Goal: Information Seeking & Learning: Find specific fact

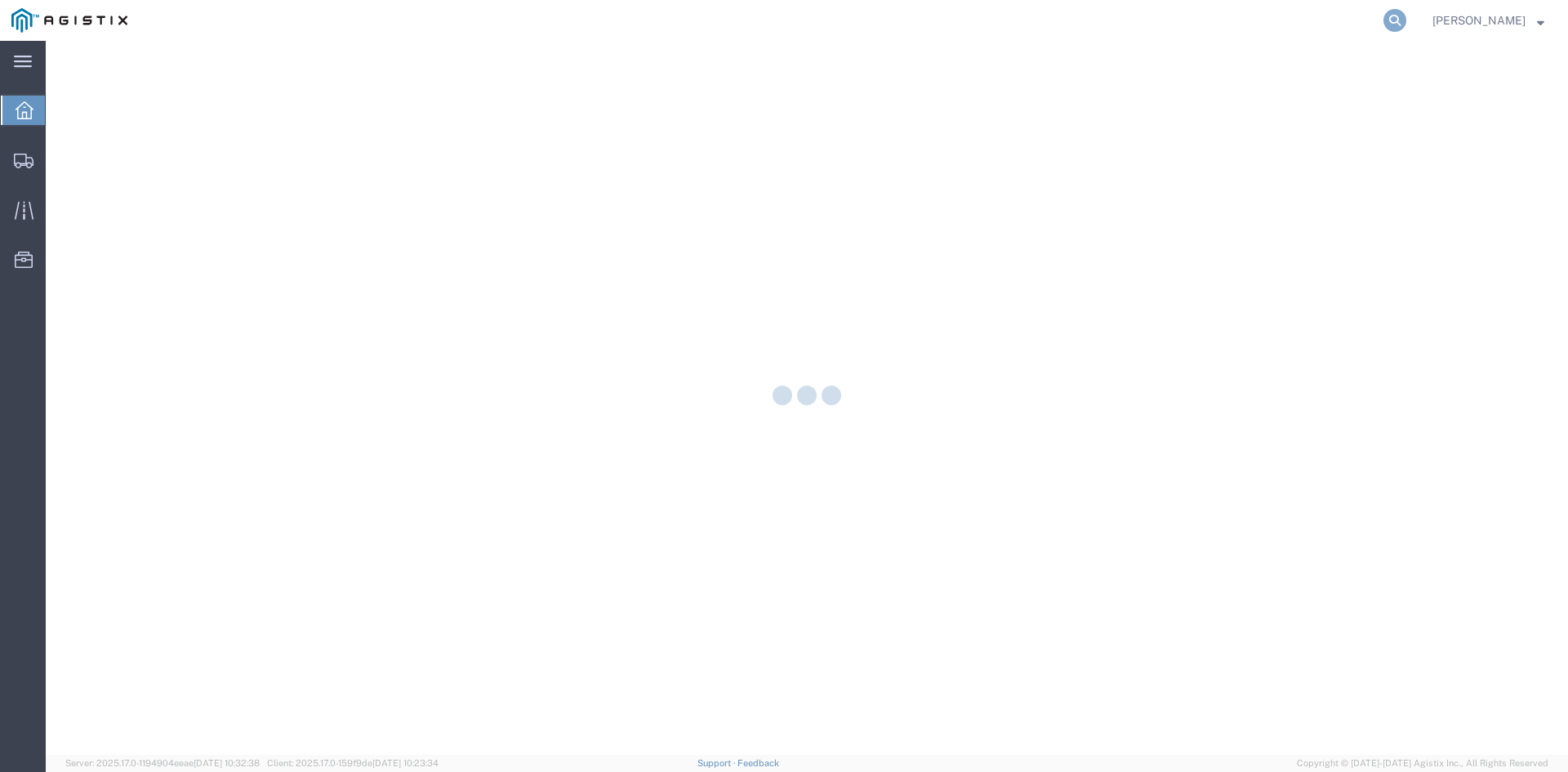
click at [1406, 16] on icon at bounding box center [1395, 20] width 22 height 22
paste input "56525634"
type input "56525634"
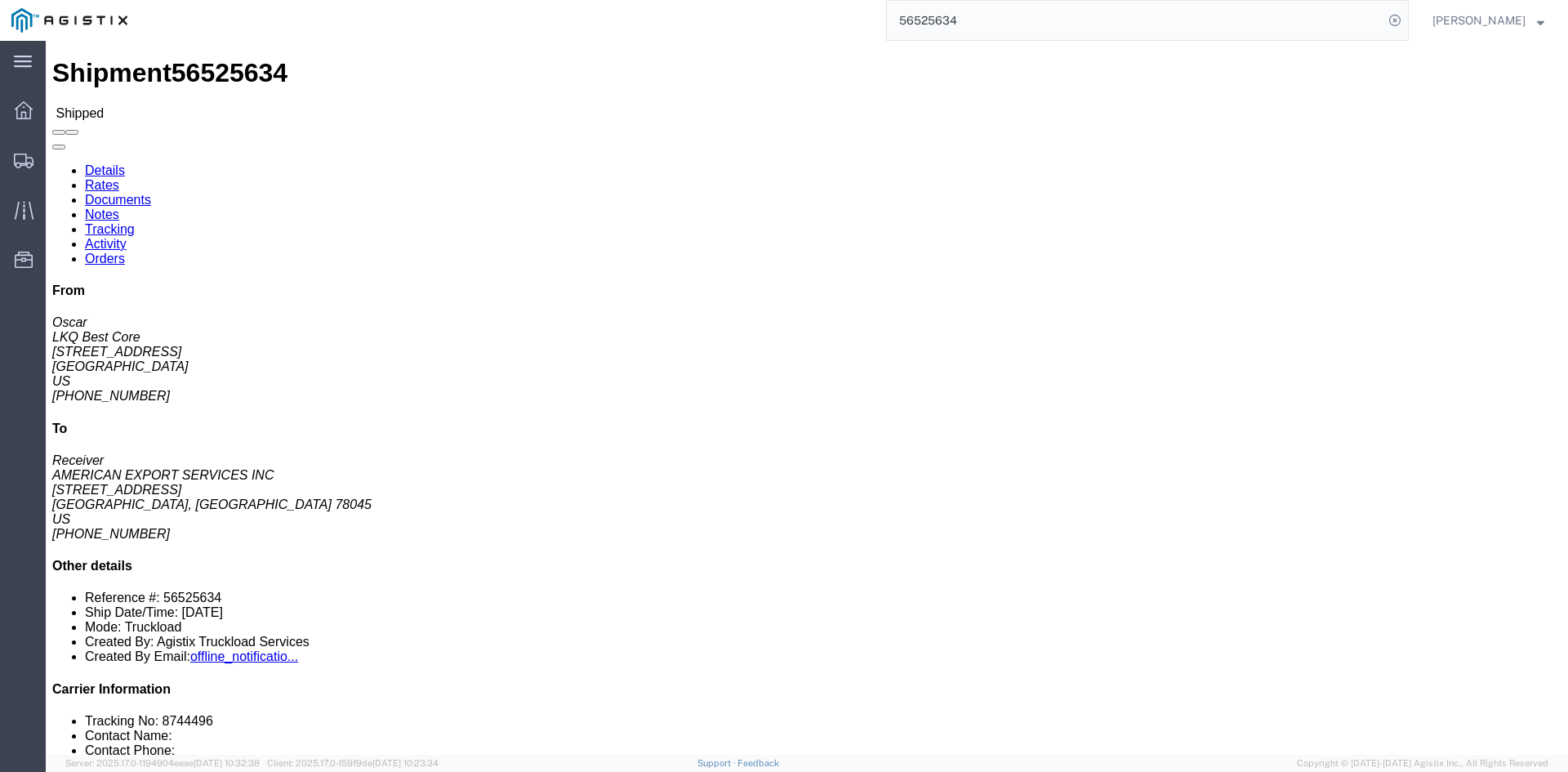
click link "Notes"
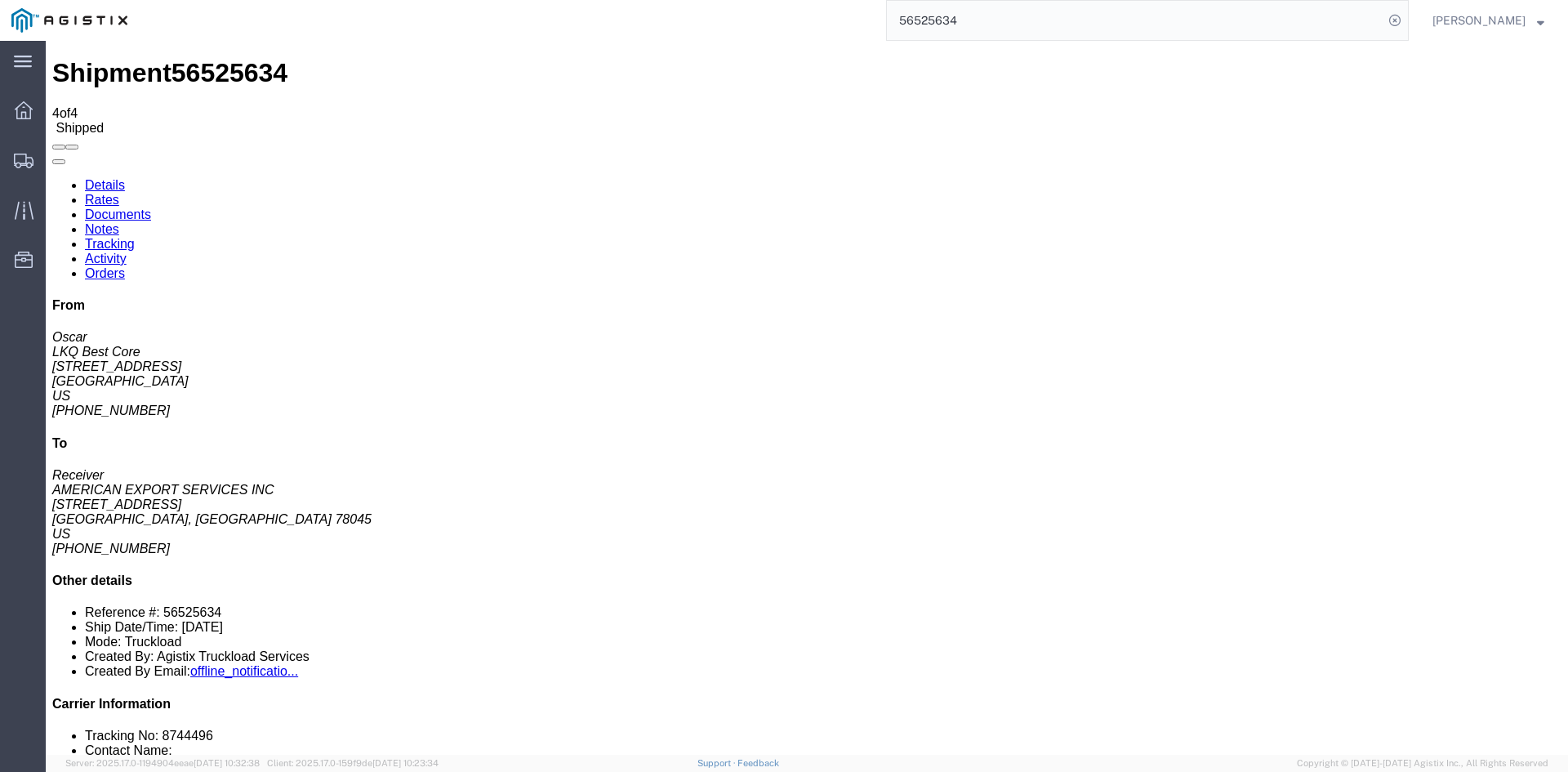
click at [105, 178] on link "Details" at bounding box center [105, 184] width 40 height 13
drag, startPoint x: 455, startPoint y: 241, endPoint x: 316, endPoint y: 244, distance: 139.0
click address "AMERICAN EXPORT SERVICES INC (Receiver) 417 NAFTA BLVD Laredo, TX 78045 United …"
copy address "mgutierrez@laser.com.mx"
click span "56525634"
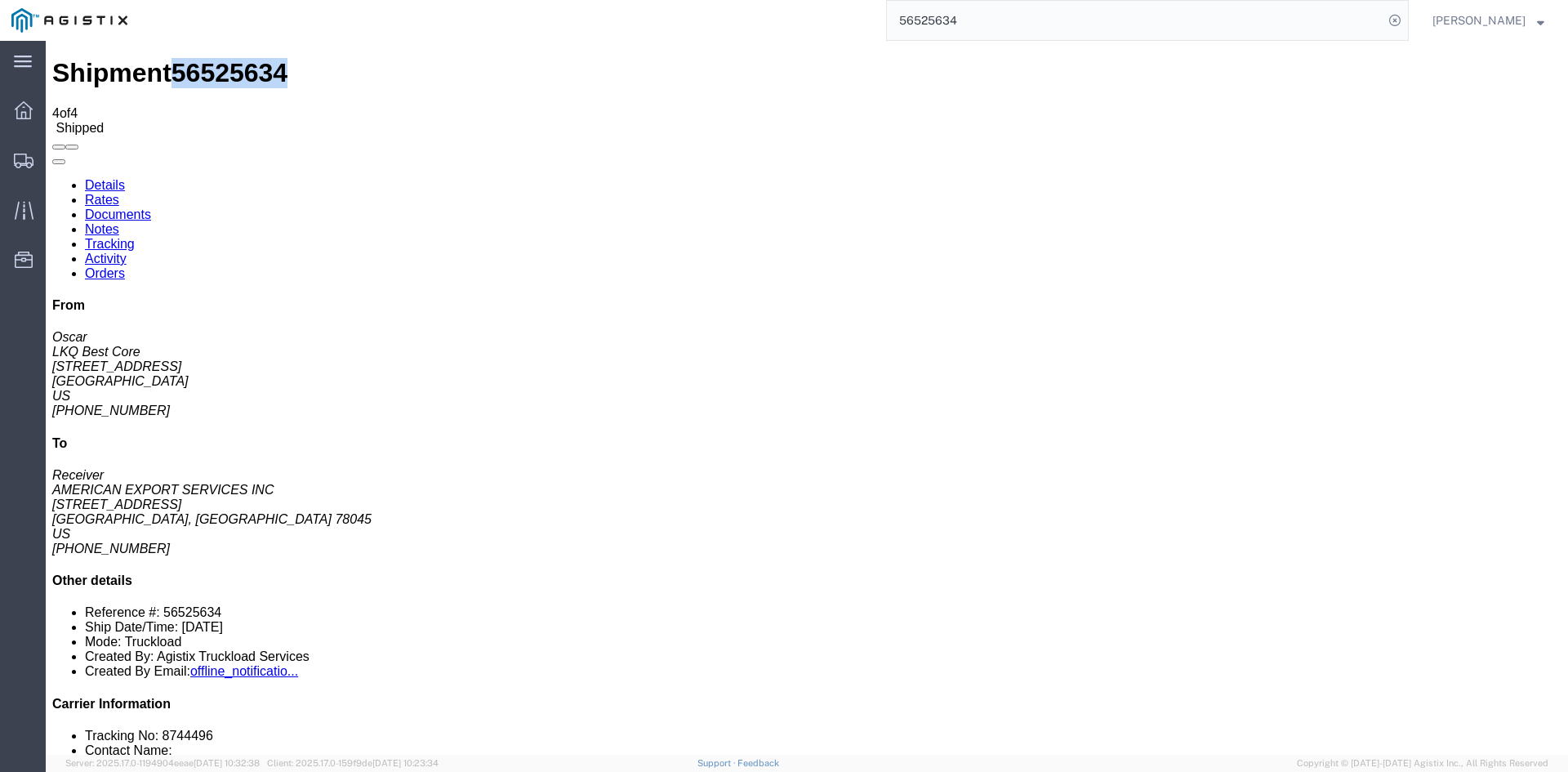
click span "56525634"
copy span "56525634"
